Goal: Browse casually

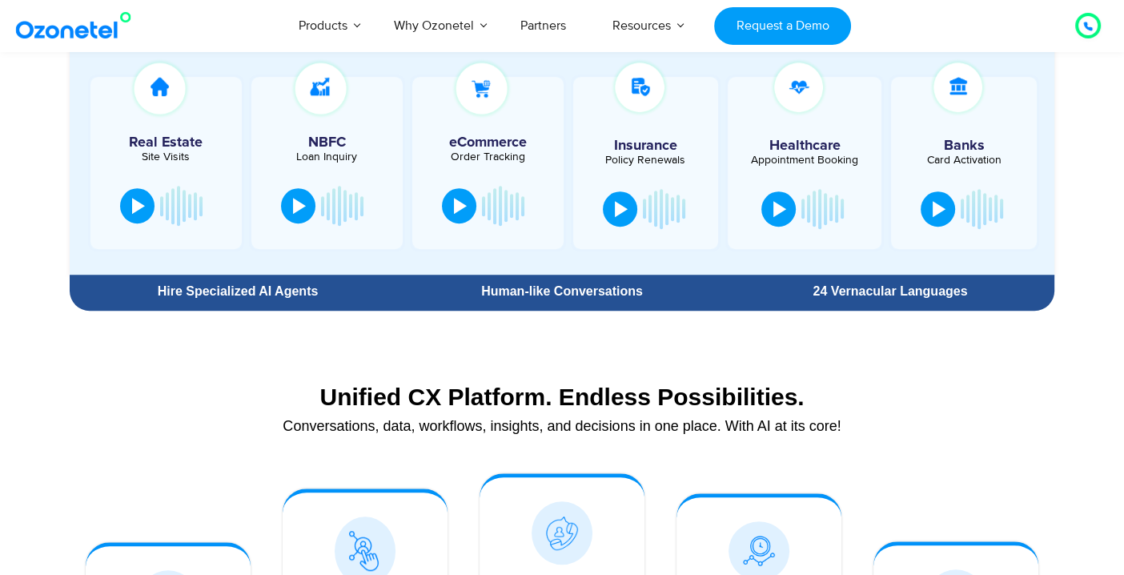
scroll to position [597, 0]
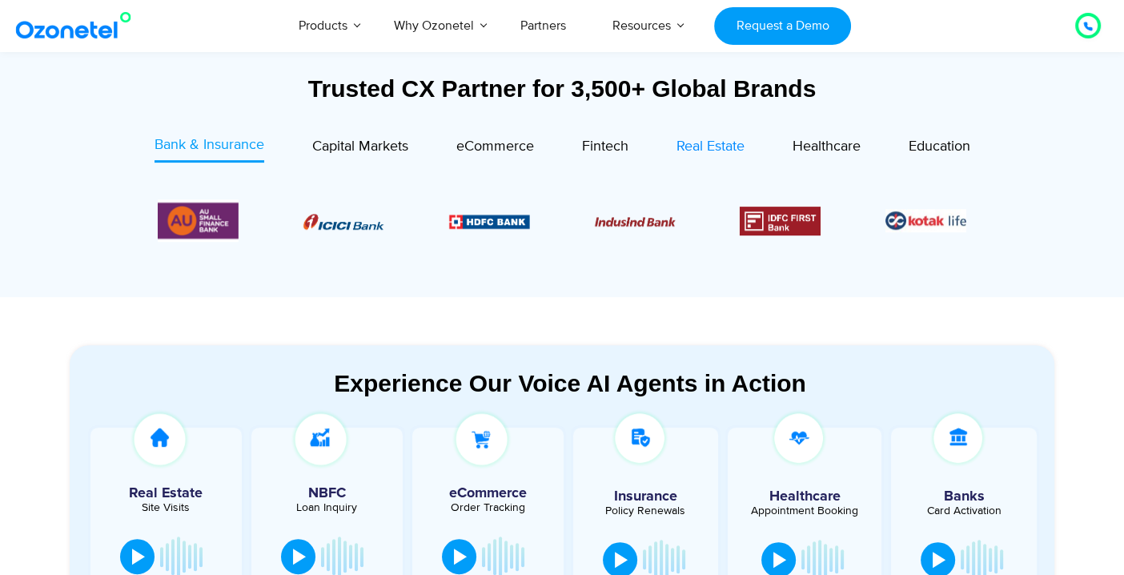
click at [708, 145] on span "Real Estate" at bounding box center [711, 147] width 68 height 18
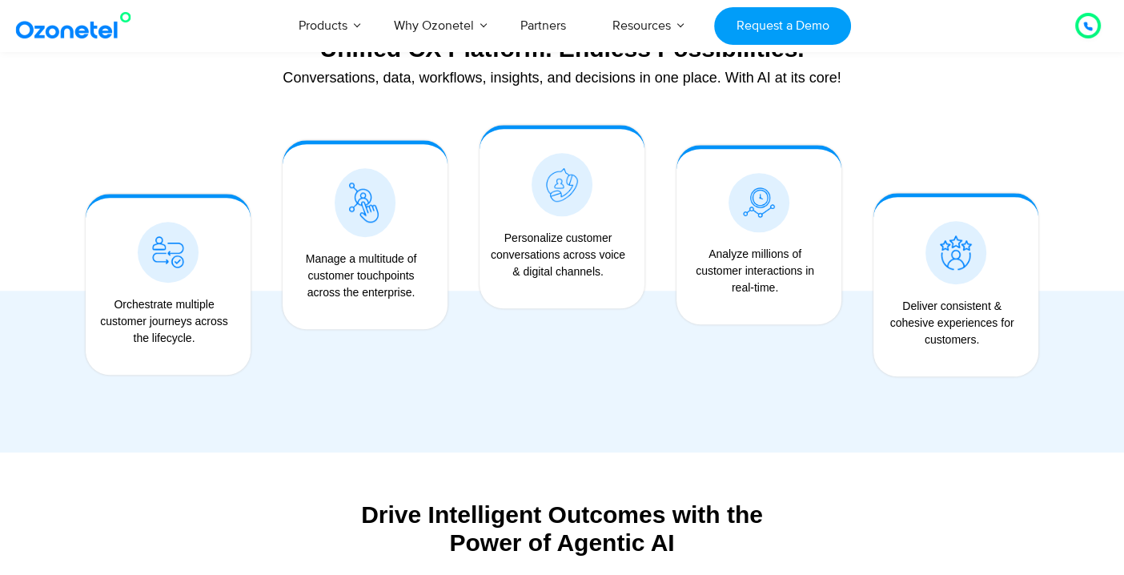
scroll to position [1288, 0]
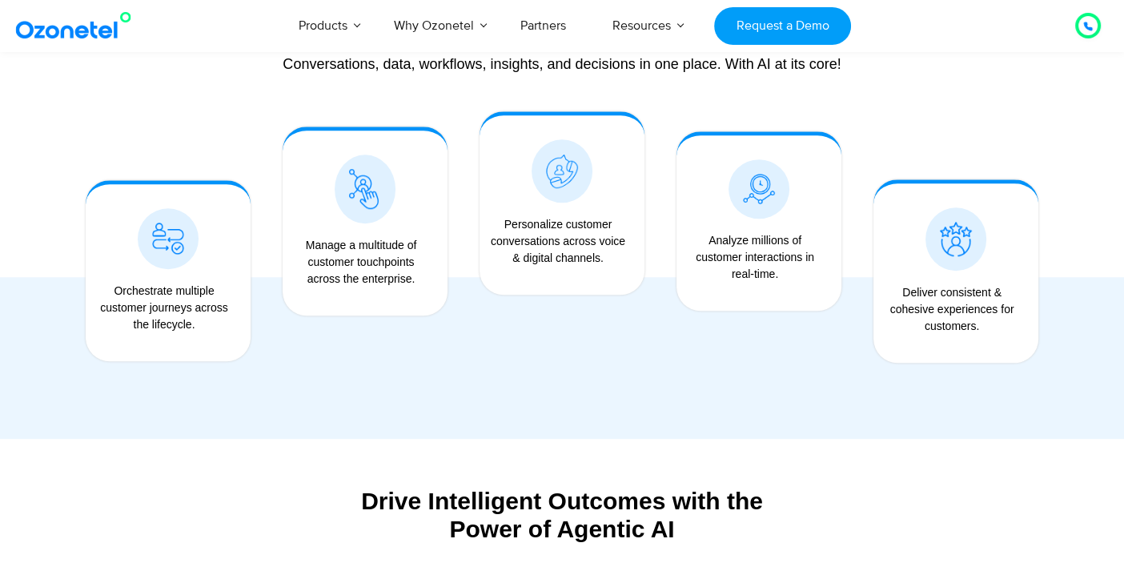
click at [330, 420] on div at bounding box center [562, 263] width 985 height 336
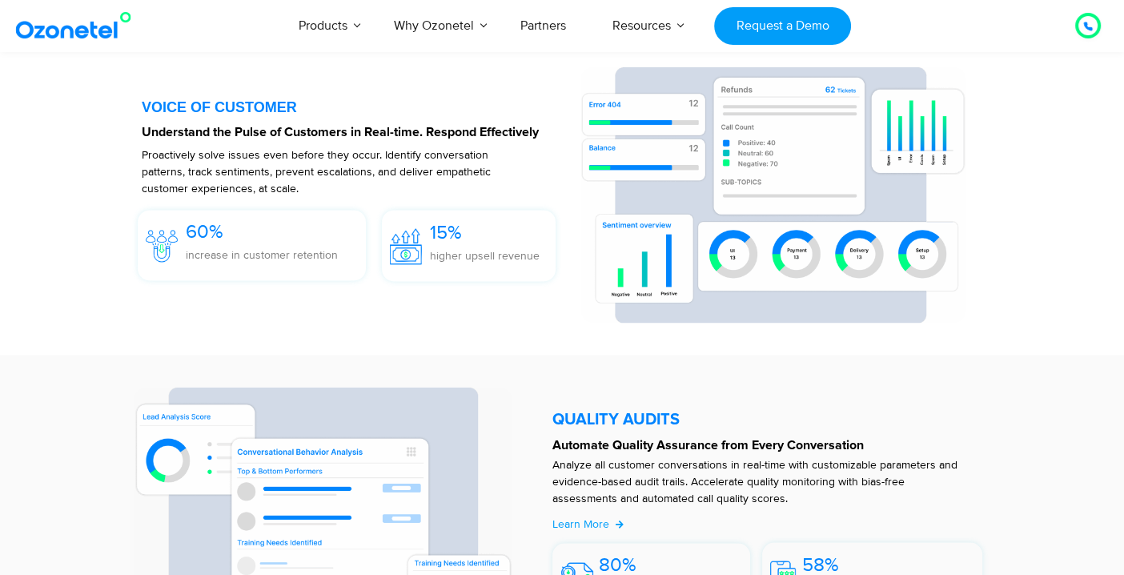
scroll to position [2451, 0]
click at [464, 351] on section "VOICE OF CUSTOMER Understand the Pulse of Customers in Real-time. Respond Effec…" at bounding box center [562, 194] width 1124 height 321
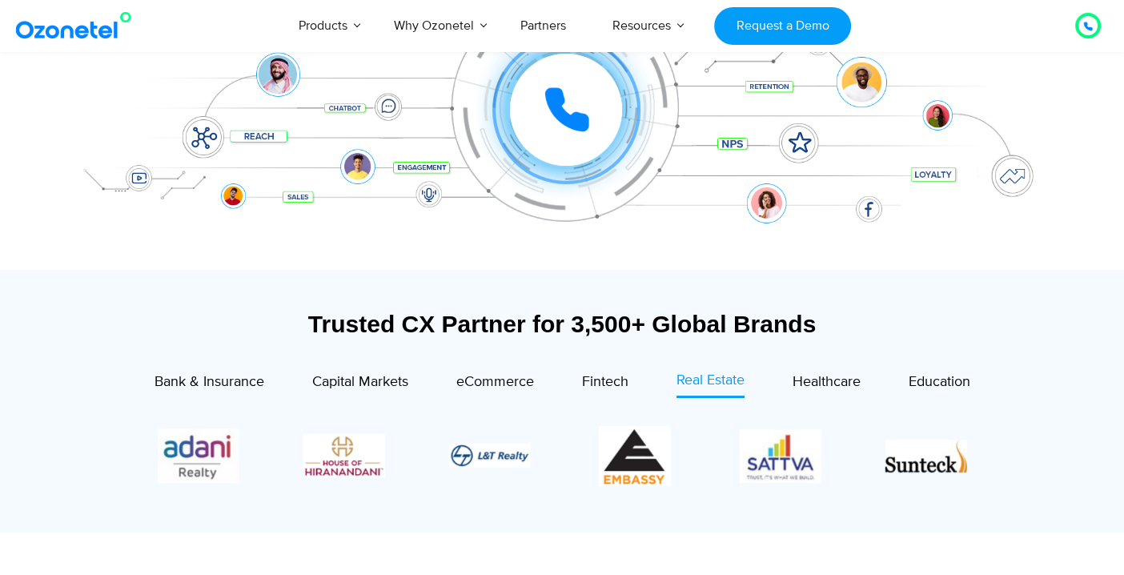
scroll to position [361, 0]
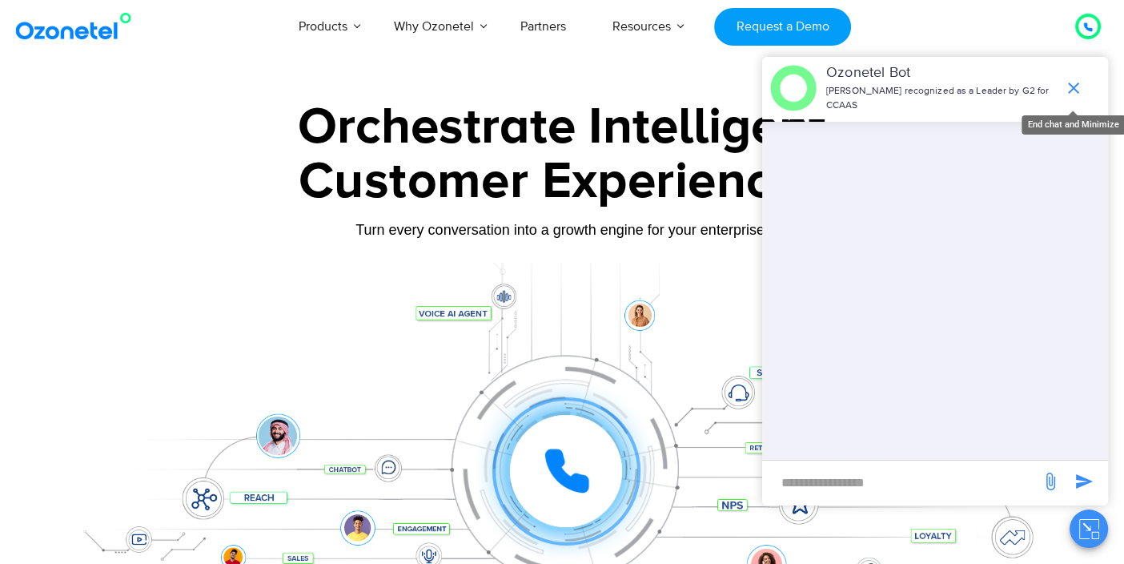
click at [1075, 80] on icon "end chat or minimize" at bounding box center [1073, 87] width 19 height 19
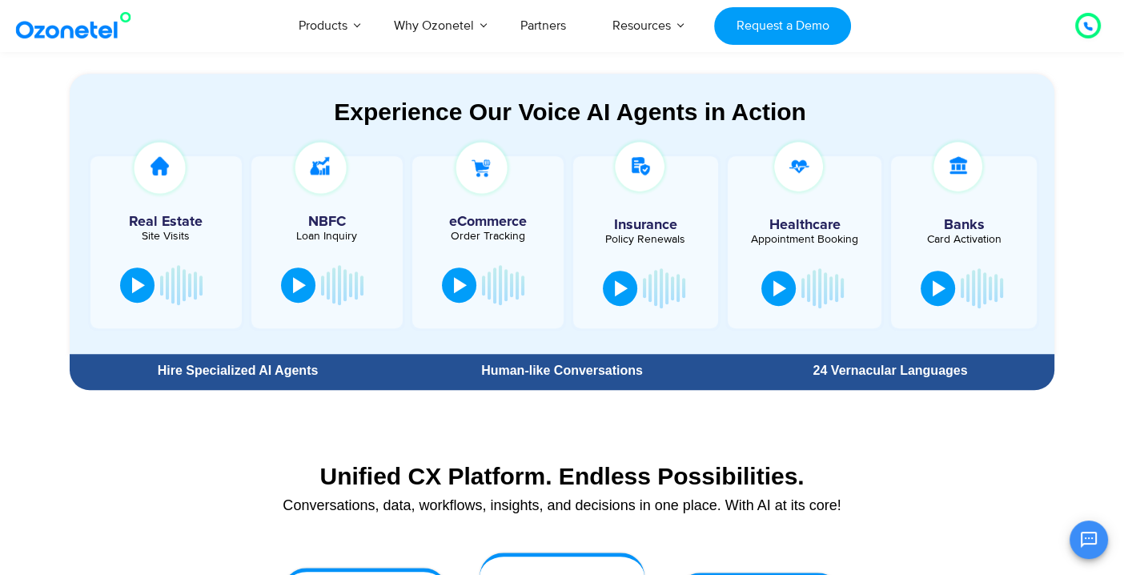
scroll to position [1280, 0]
